Goal: Answer question/provide support: Ask a question

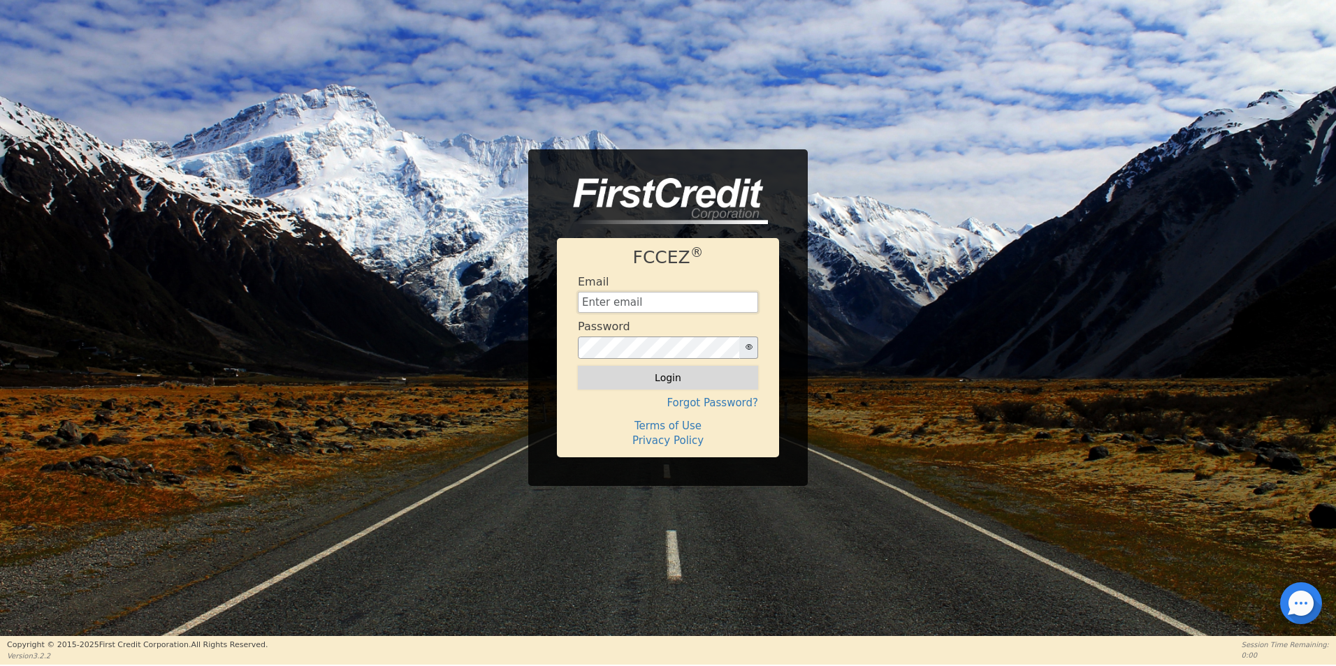
type input "[EMAIL_ADDRESS][DOMAIN_NAME]"
click at [645, 373] on button "Login" at bounding box center [668, 378] width 180 height 24
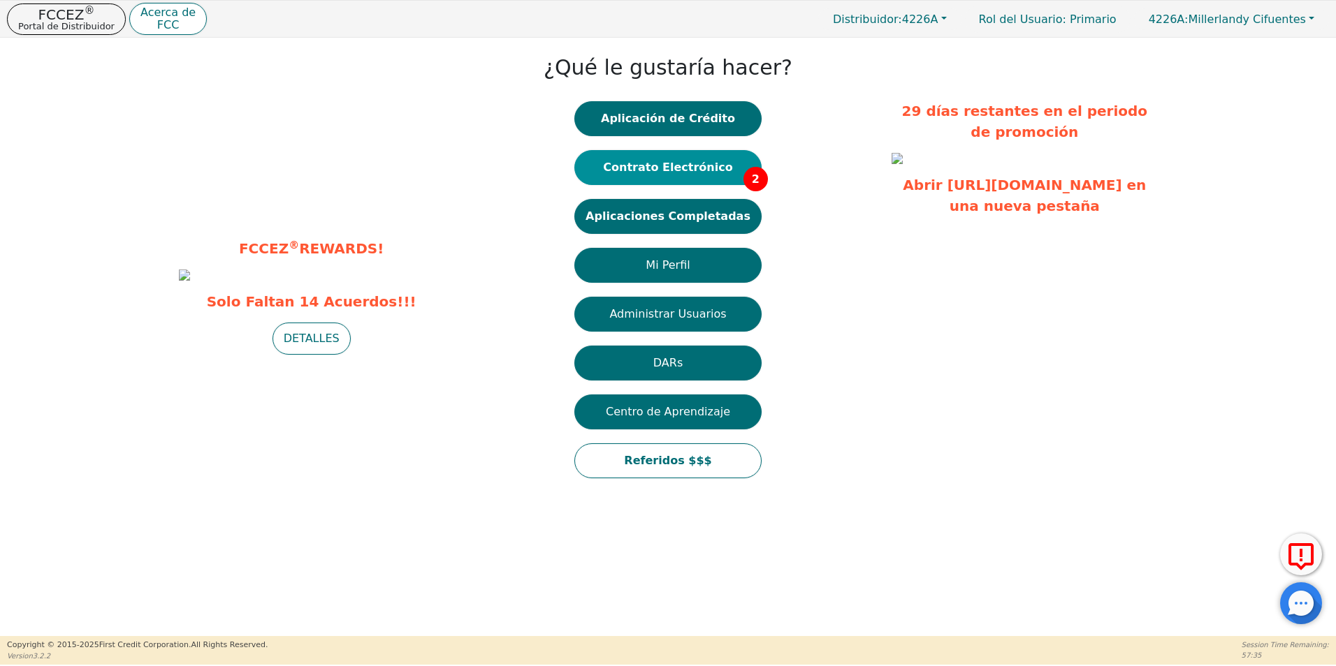
click at [678, 173] on button "Contrato Electrónico 2" at bounding box center [667, 167] width 187 height 35
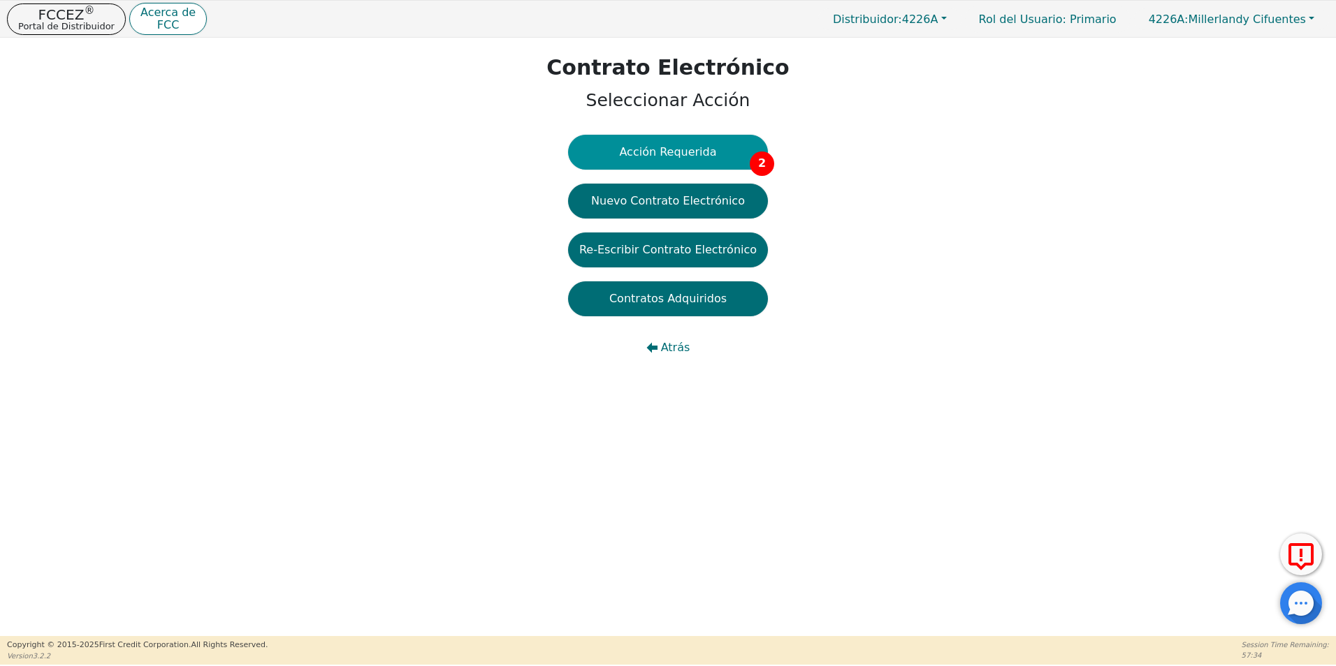
click at [678, 152] on button "Acción Requerida 2" at bounding box center [668, 152] width 200 height 35
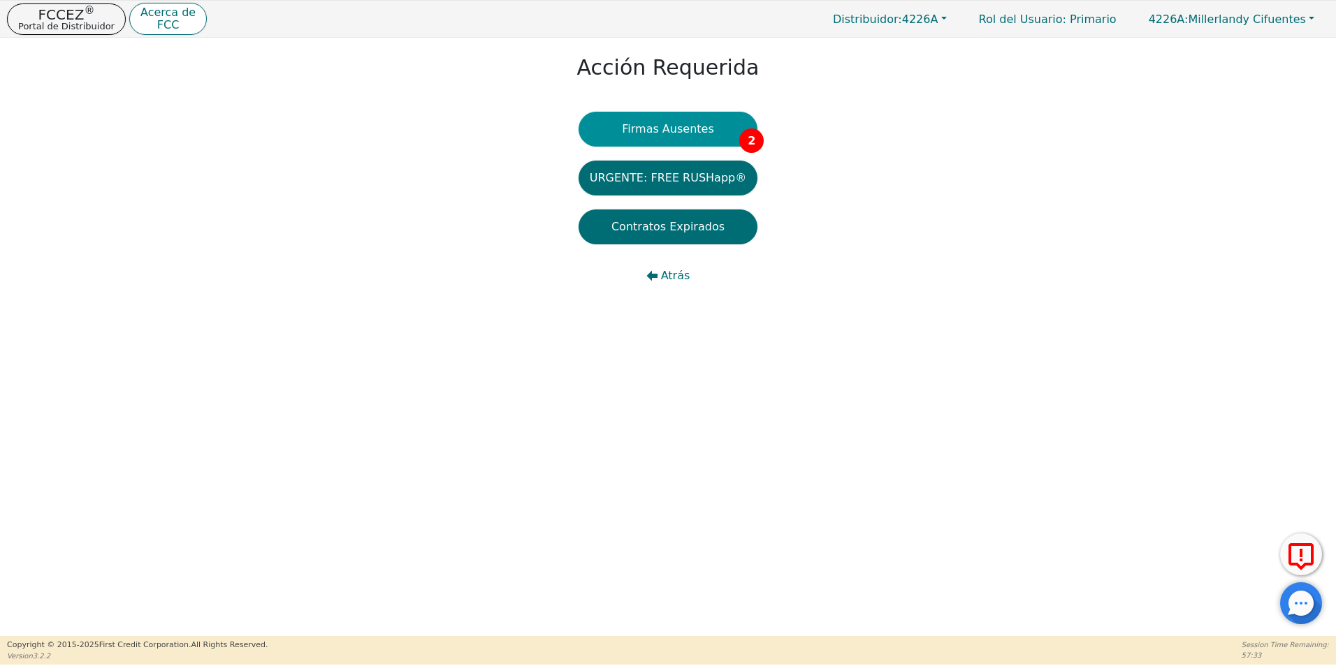
click at [645, 120] on button "Firmas Ausentes 2" at bounding box center [667, 129] width 179 height 35
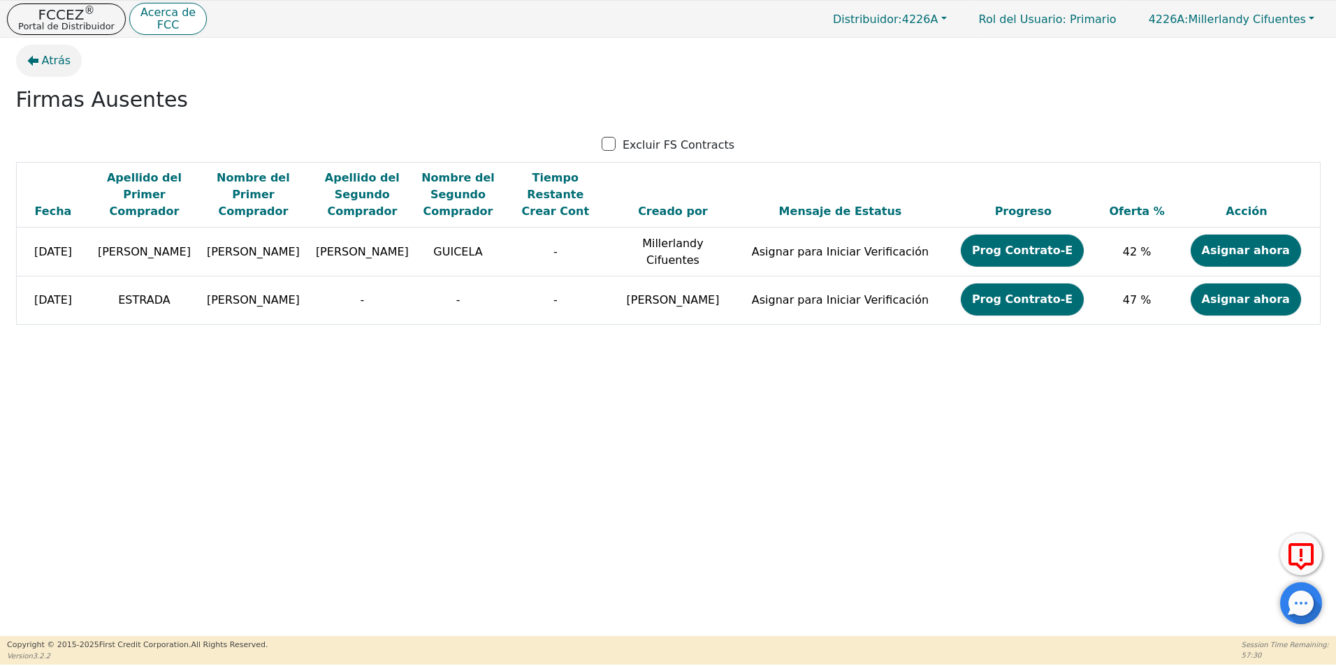
click at [49, 64] on span "Atrás" at bounding box center [56, 60] width 29 height 17
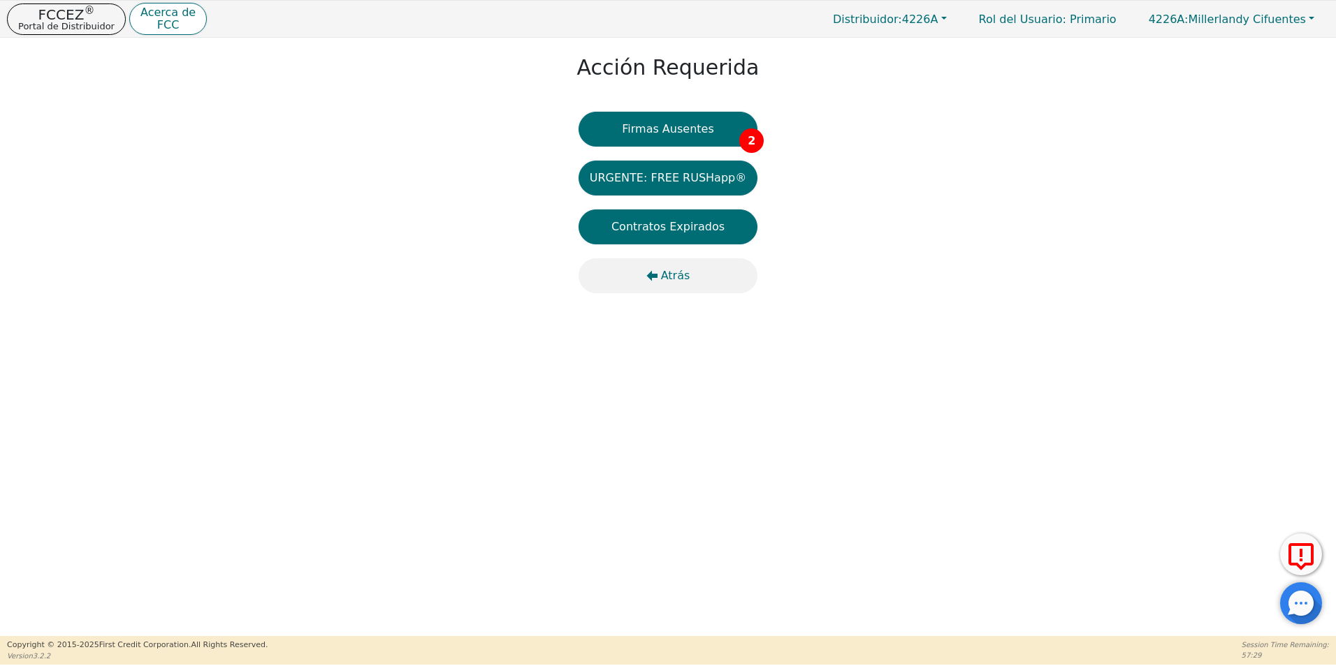
click at [682, 272] on span "Atrás" at bounding box center [675, 276] width 29 height 17
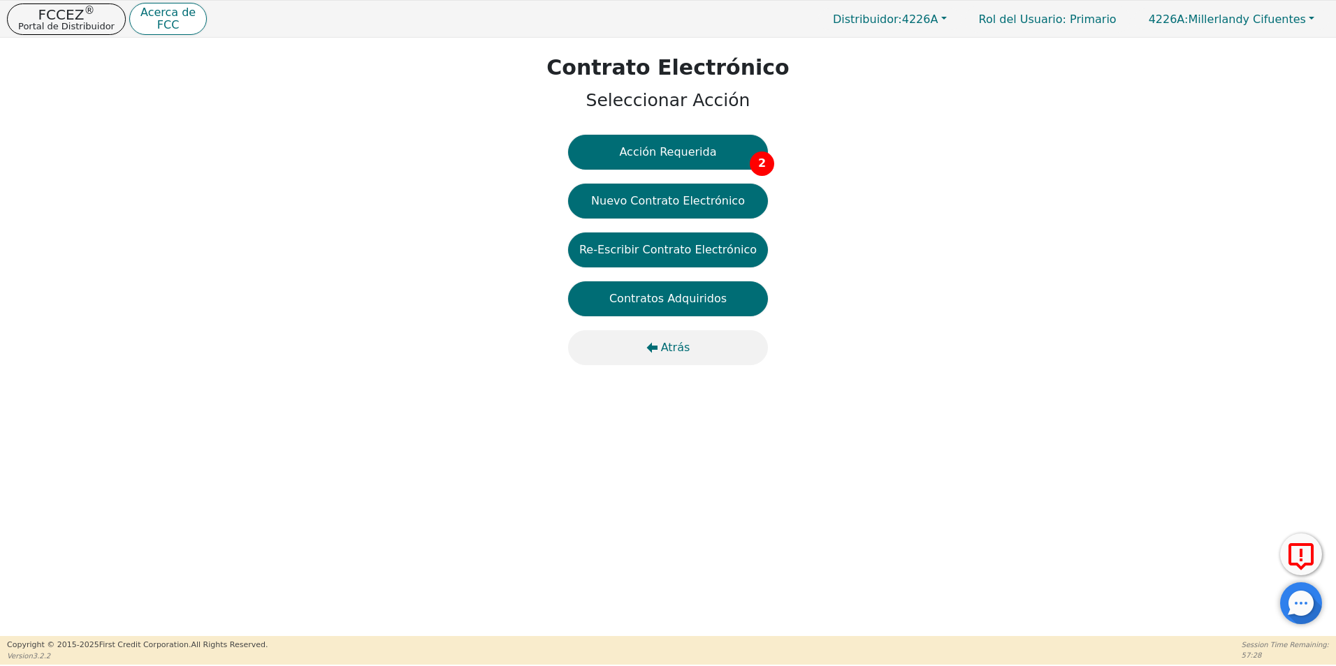
click at [679, 344] on span "Atrás" at bounding box center [675, 347] width 29 height 17
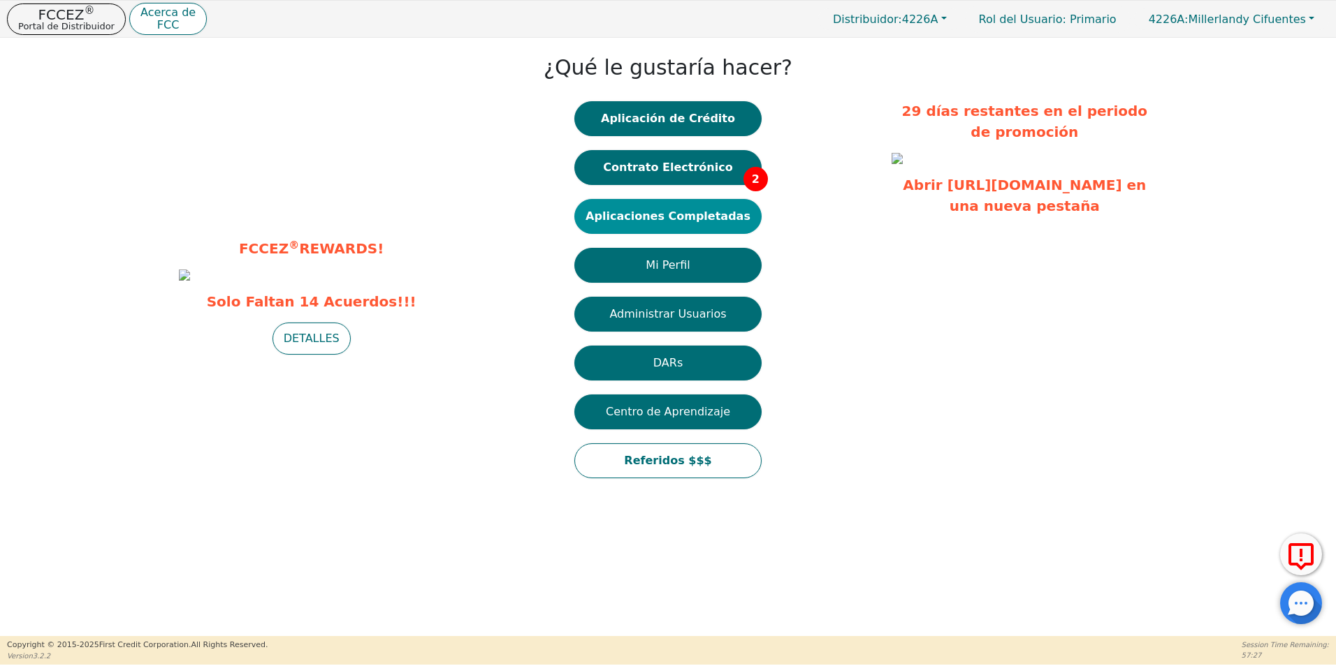
click at [689, 226] on button "Aplicaciones Completadas" at bounding box center [667, 216] width 187 height 35
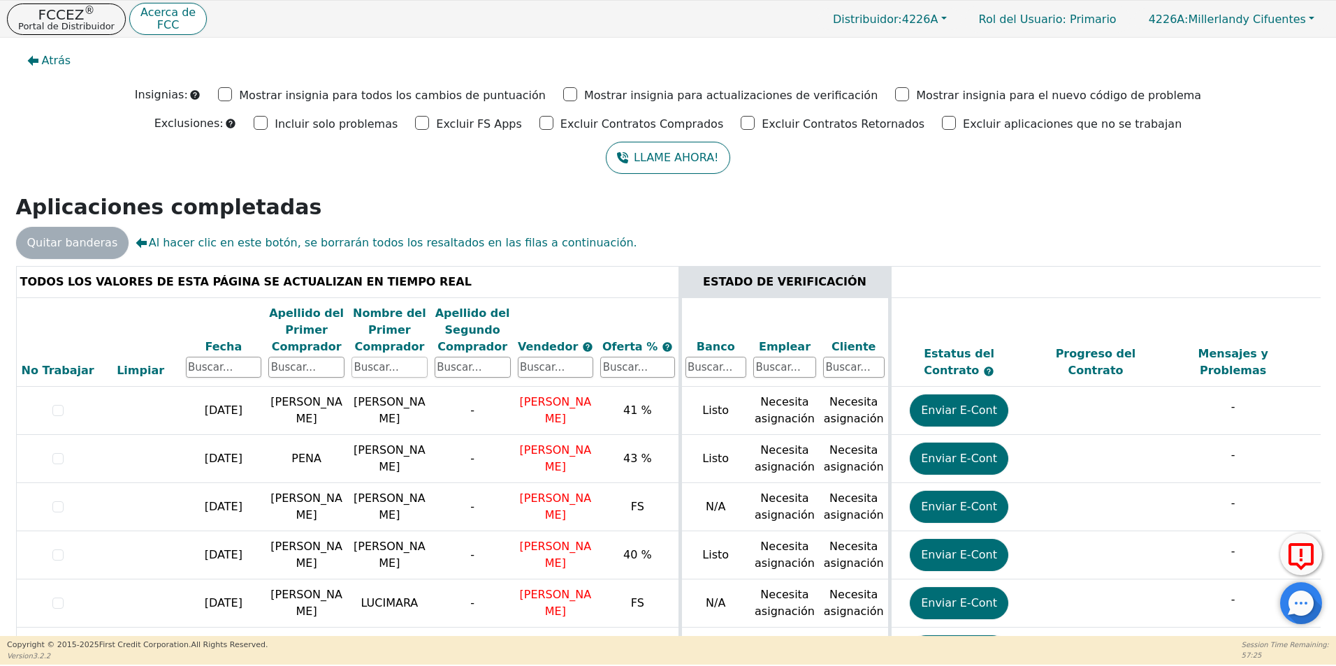
click at [404, 367] on input "text" at bounding box center [389, 367] width 76 height 21
type input "[PERSON_NAME]"
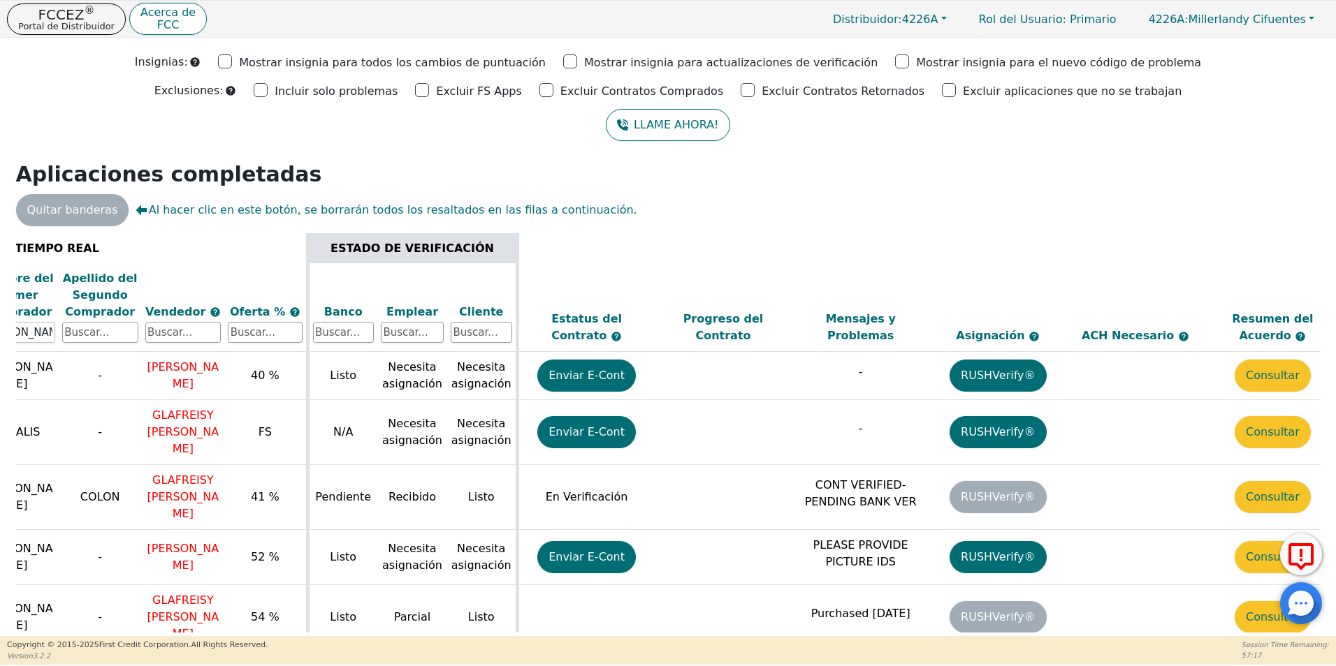
scroll to position [2, 402]
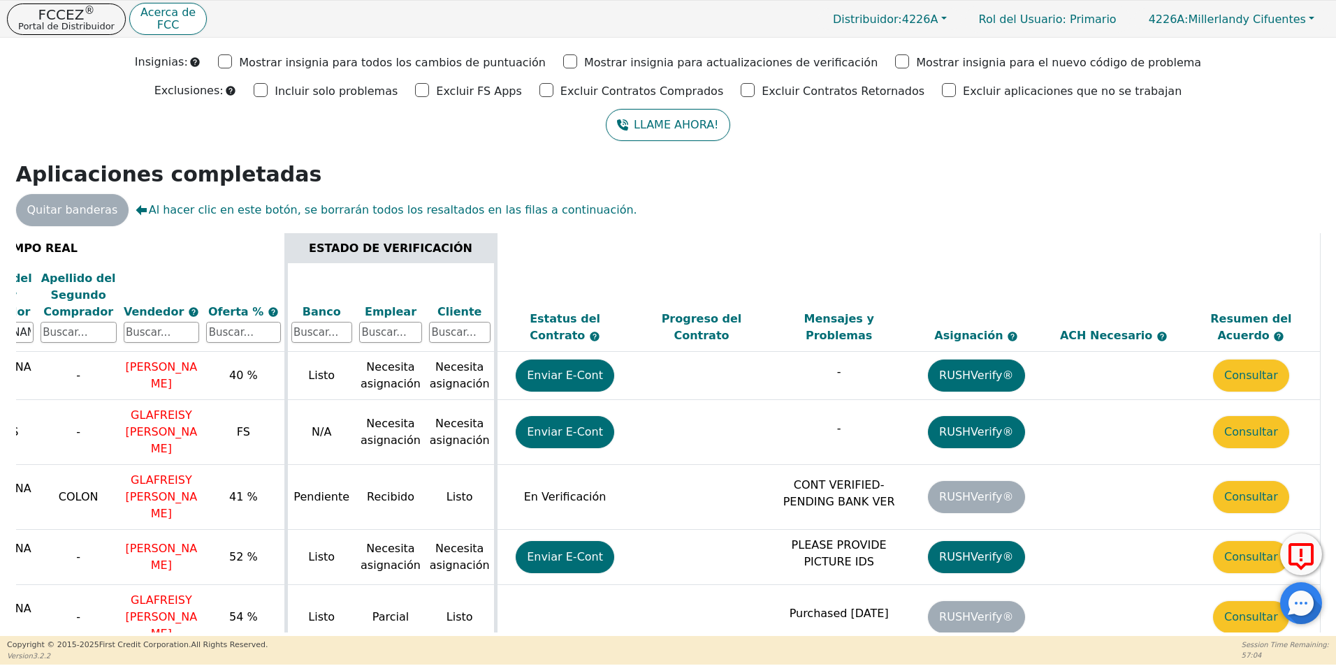
click at [1300, 609] on div at bounding box center [1301, 604] width 42 height 42
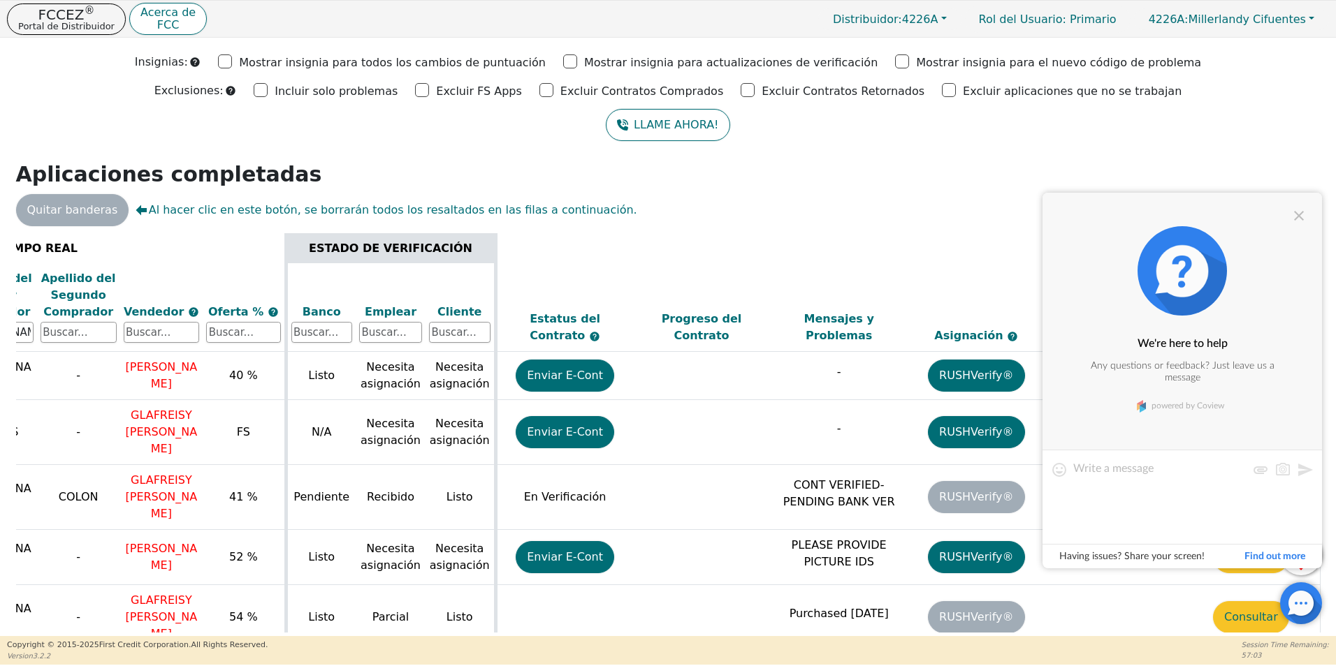
click at [1141, 481] on textarea at bounding box center [1159, 497] width 173 height 70
type textarea "Buen dia, por favor nos pueden informar que esta pendiente con la cuenta de [PE…"
click at [1304, 477] on button at bounding box center [1304, 470] width 17 height 17
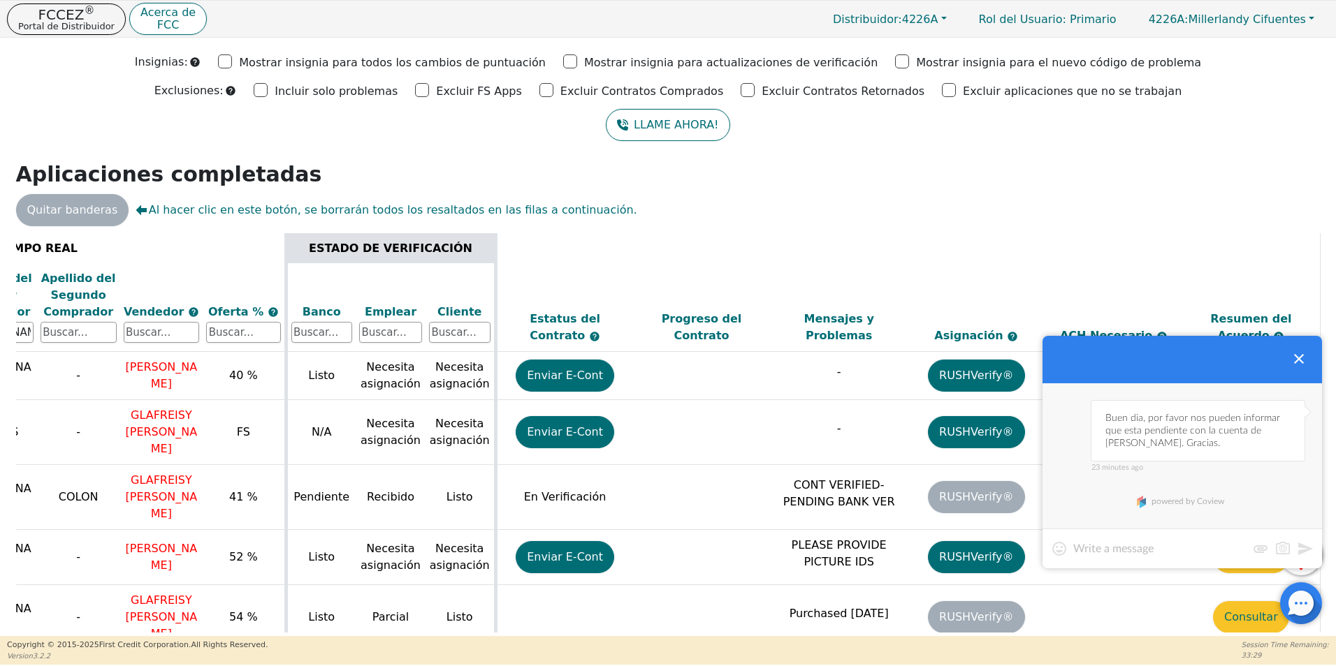
click at [1180, 542] on textarea at bounding box center [1159, 549] width 173 height 14
type textarea "h"
type textarea "HOLA?."
